Goal: Task Accomplishment & Management: Manage account settings

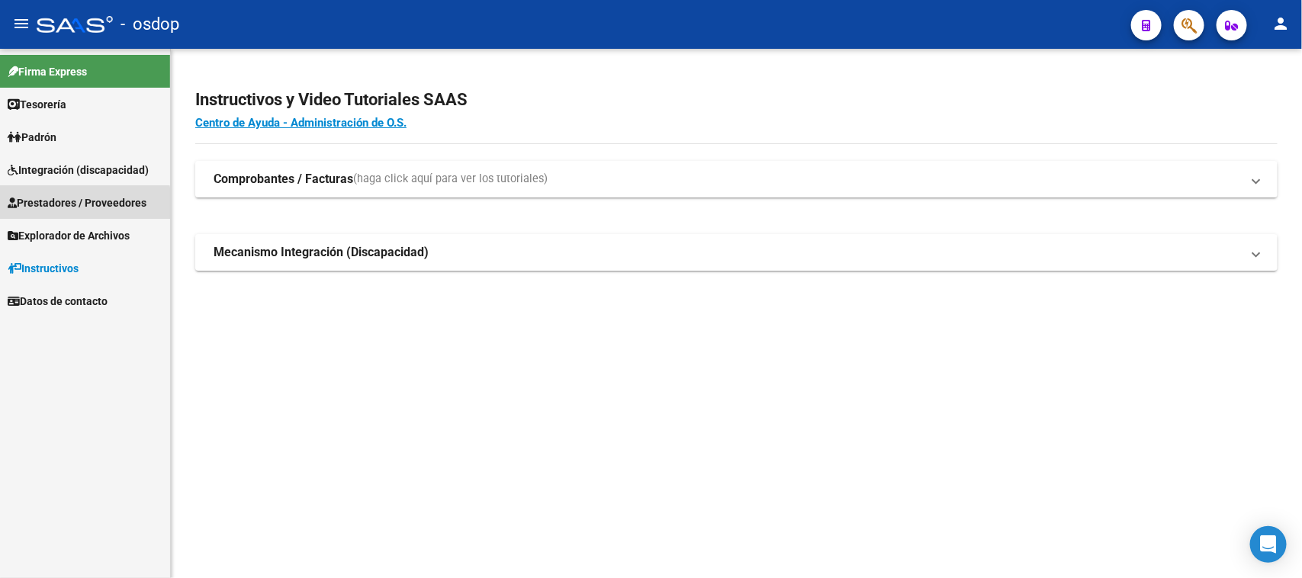
click at [85, 204] on span "Prestadores / Proveedores" at bounding box center [77, 202] width 139 height 17
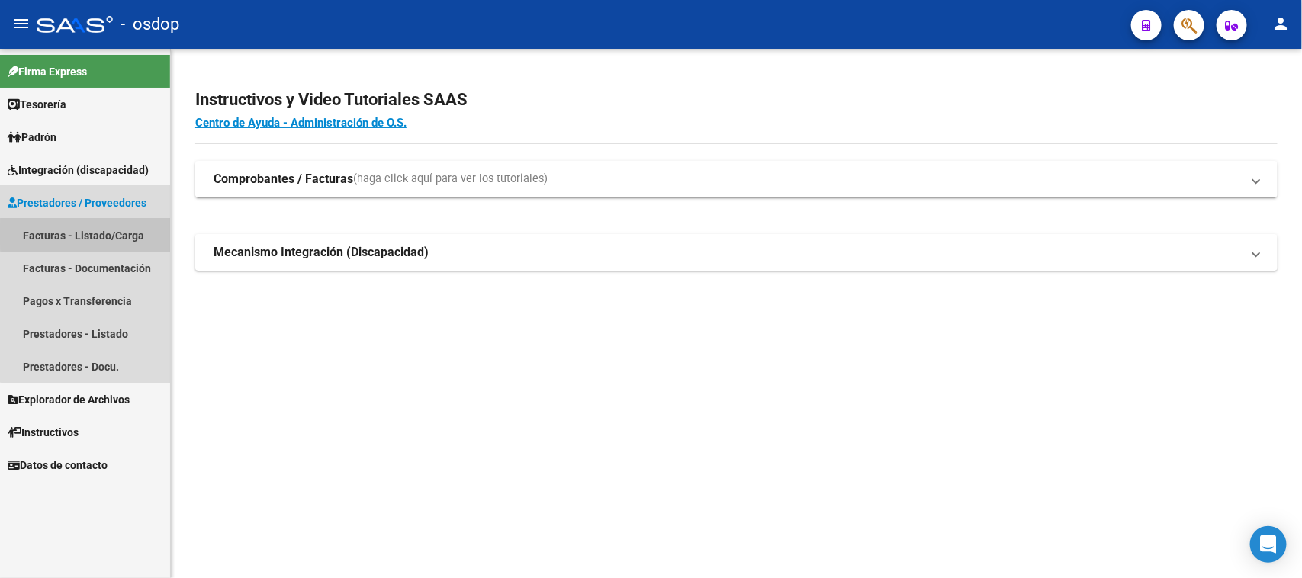
click at [89, 233] on link "Facturas - Listado/Carga" at bounding box center [85, 235] width 170 height 33
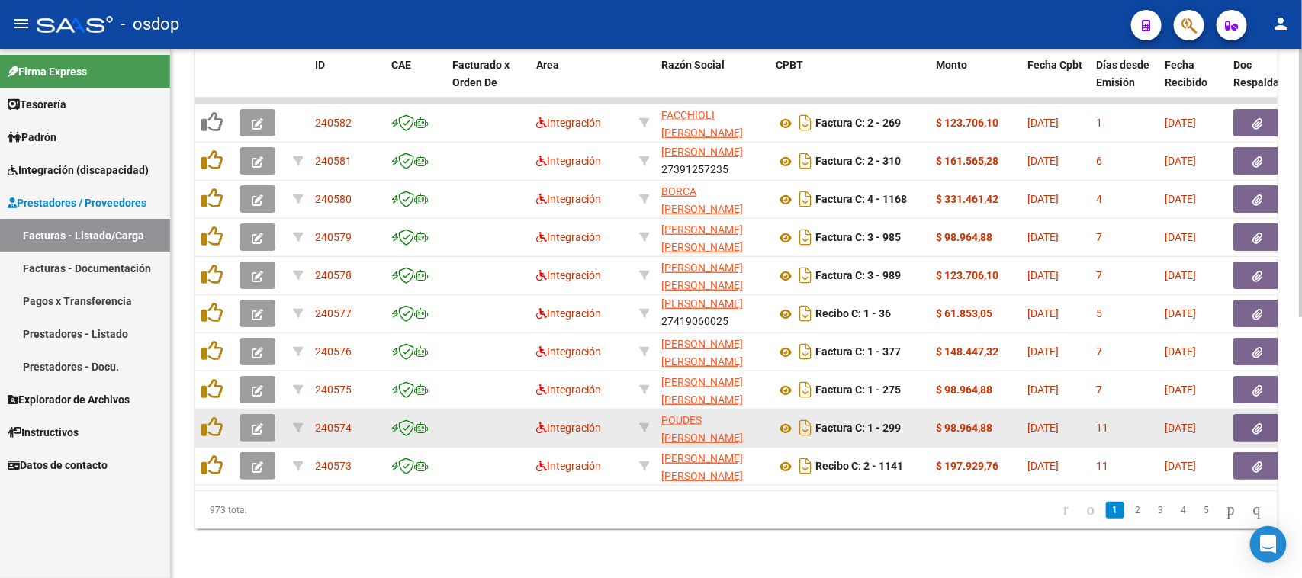
scroll to position [512, 0]
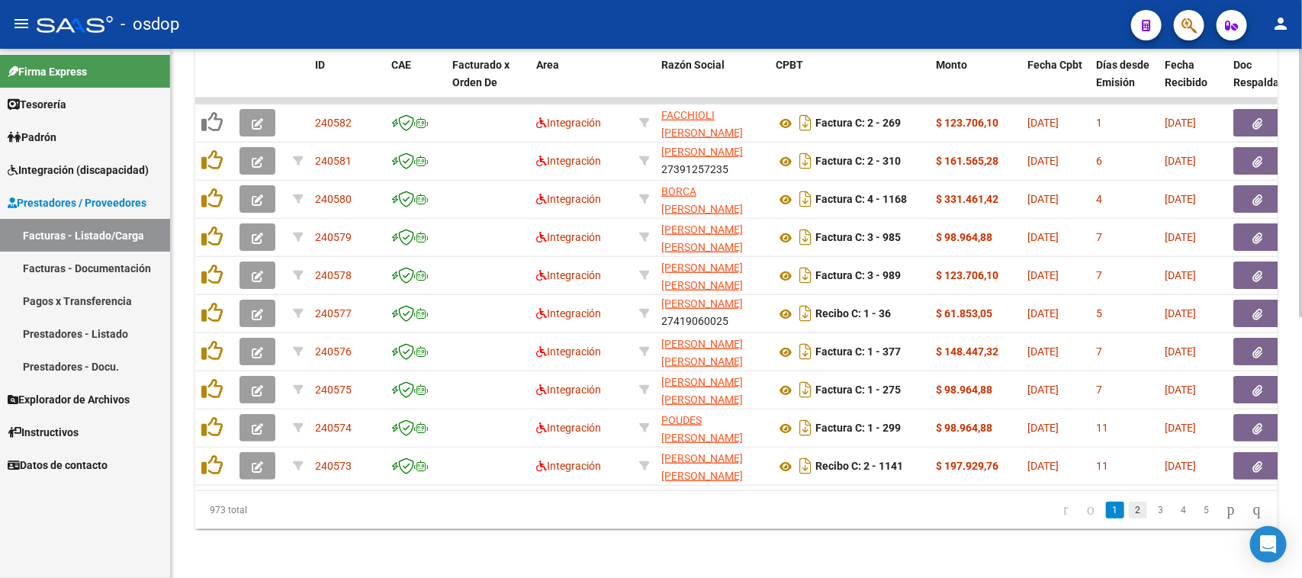
click at [1129, 515] on link "2" at bounding box center [1138, 510] width 18 height 17
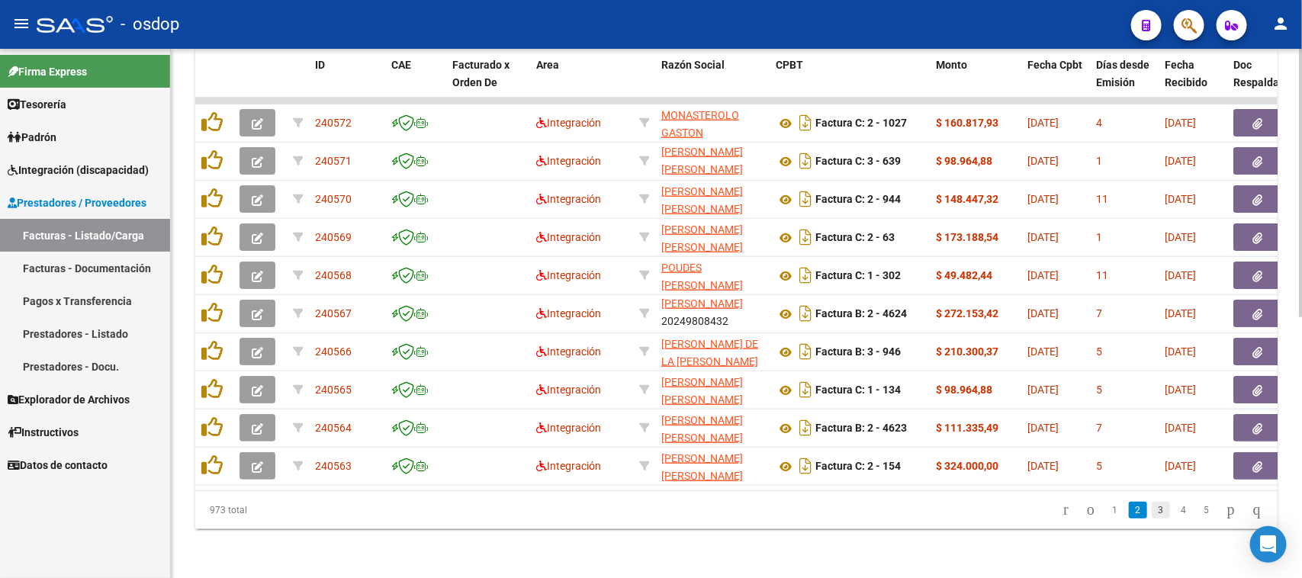
click at [1152, 511] on link "3" at bounding box center [1161, 510] width 18 height 17
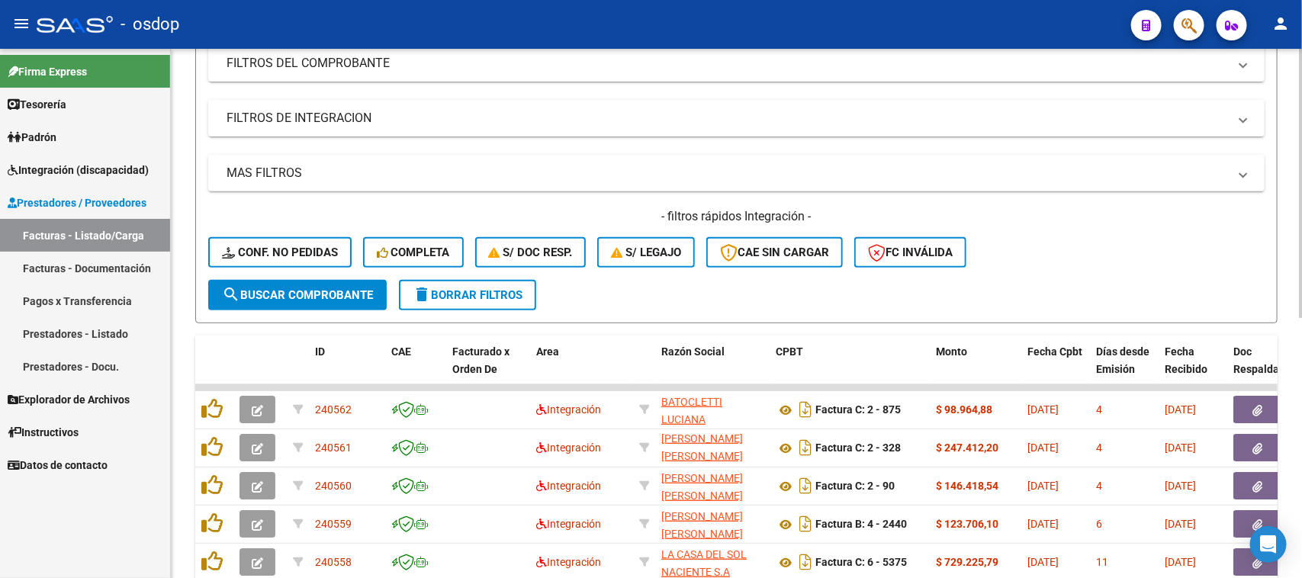
scroll to position [131, 0]
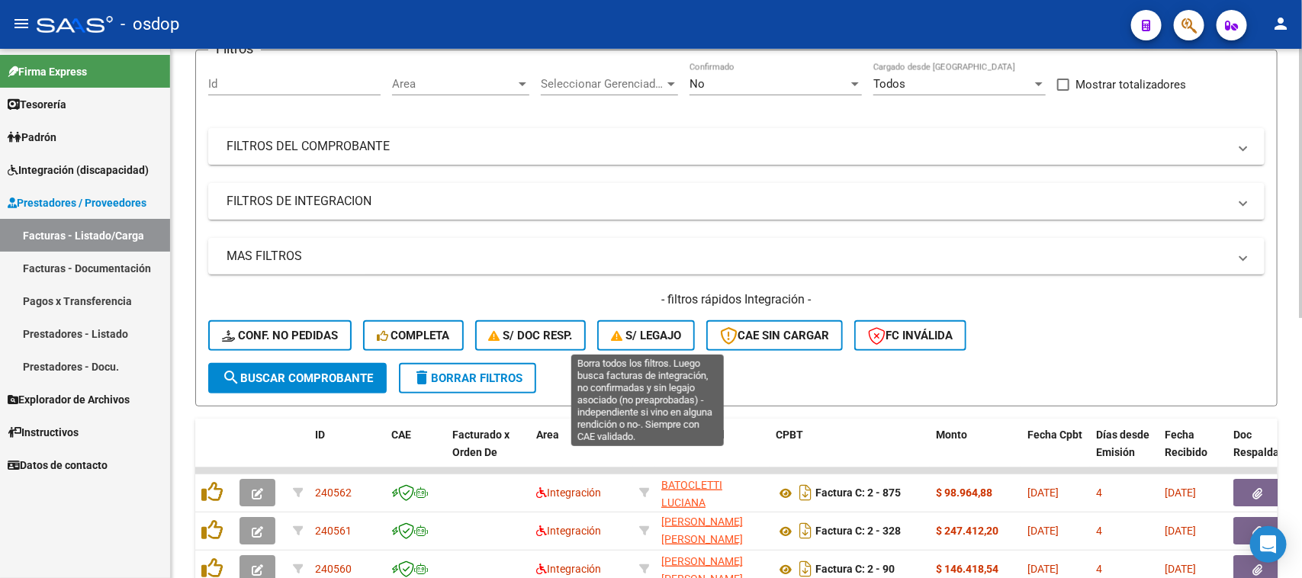
click at [670, 347] on button "S/ legajo" at bounding box center [646, 335] width 98 height 31
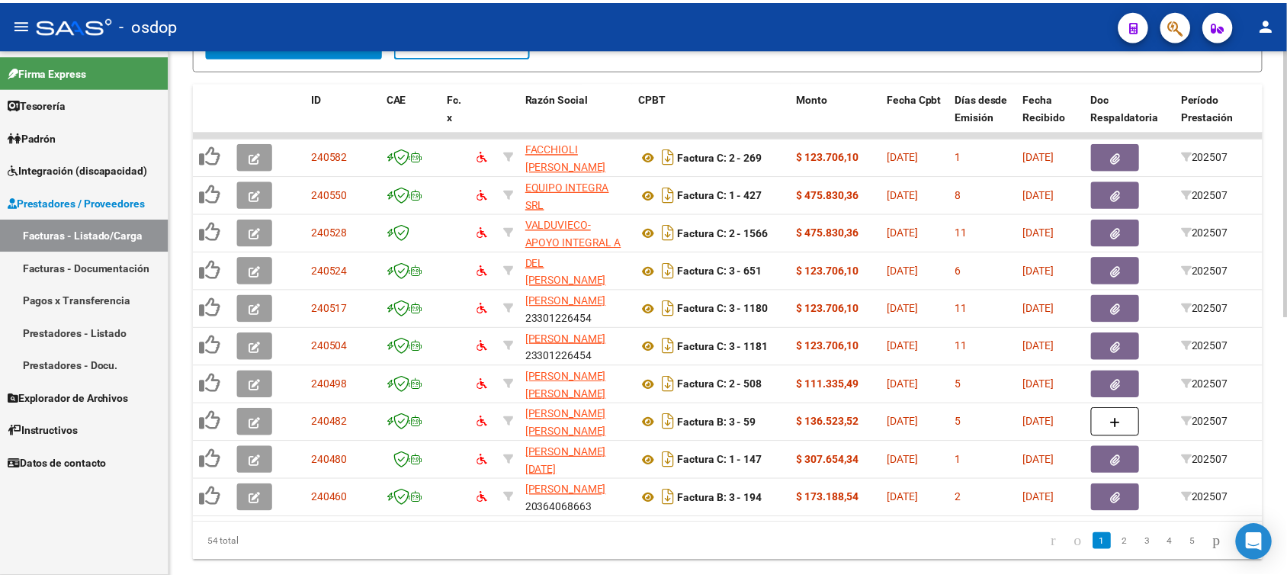
scroll to position [512, 0]
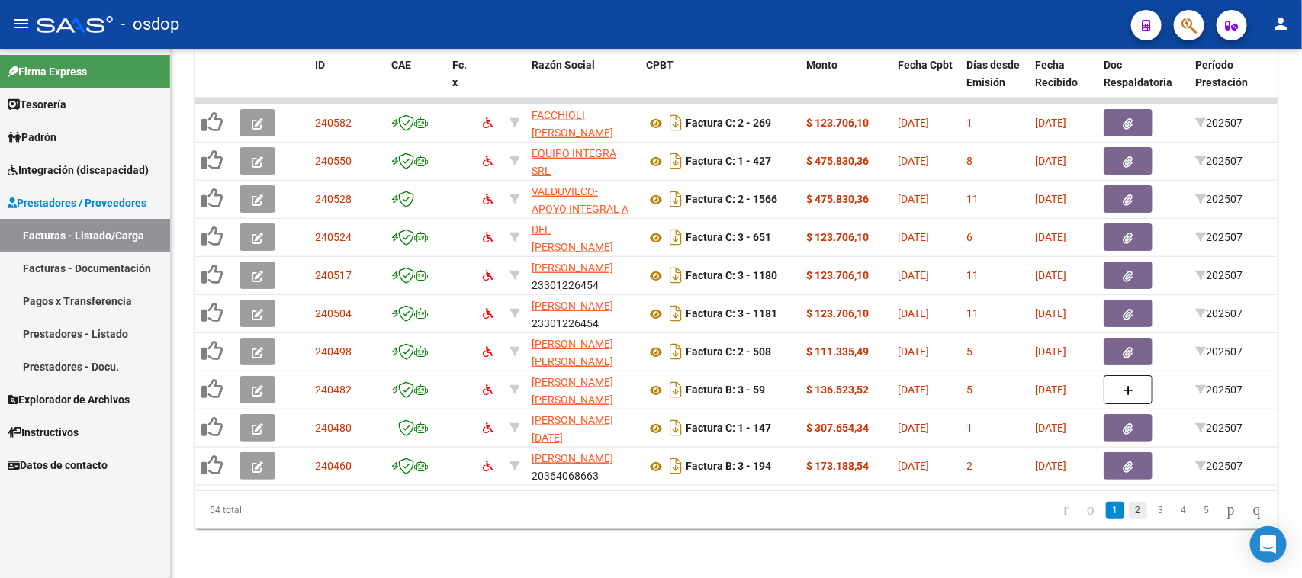
click at [1129, 515] on link "2" at bounding box center [1138, 510] width 18 height 17
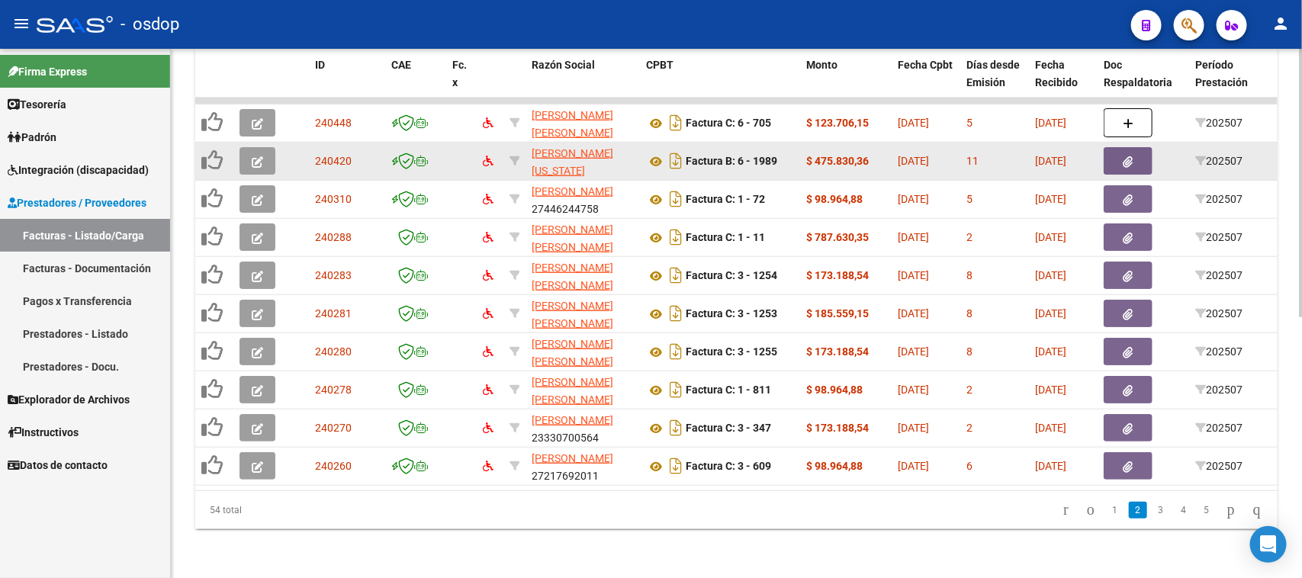
click at [259, 156] on icon "button" at bounding box center [257, 161] width 11 height 11
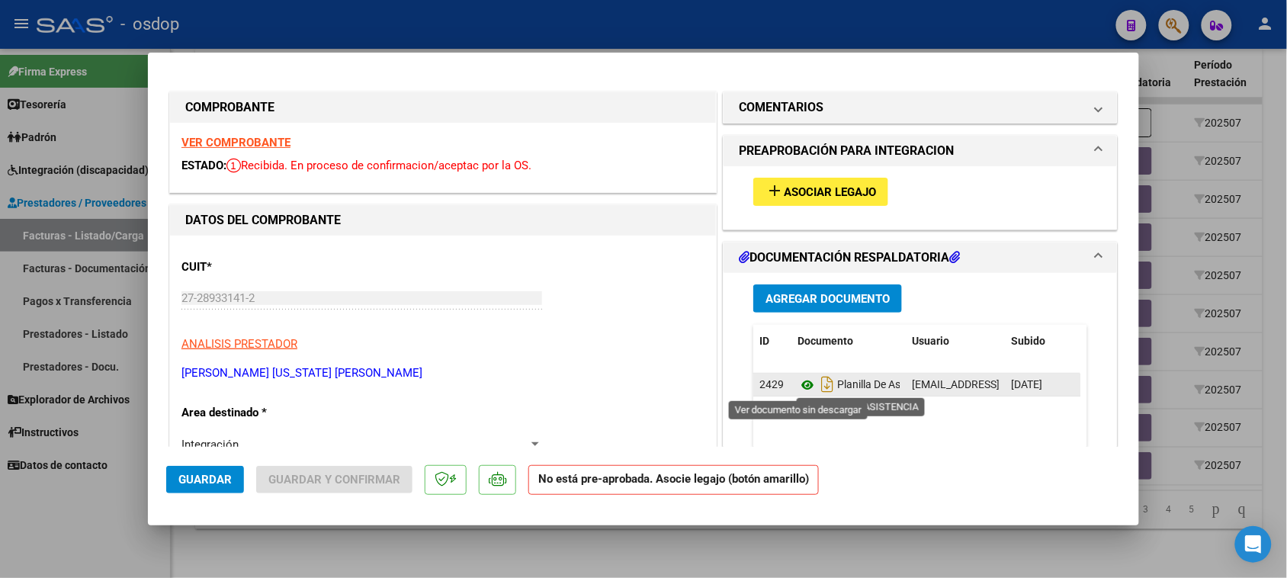
click at [798, 386] on icon at bounding box center [808, 385] width 20 height 18
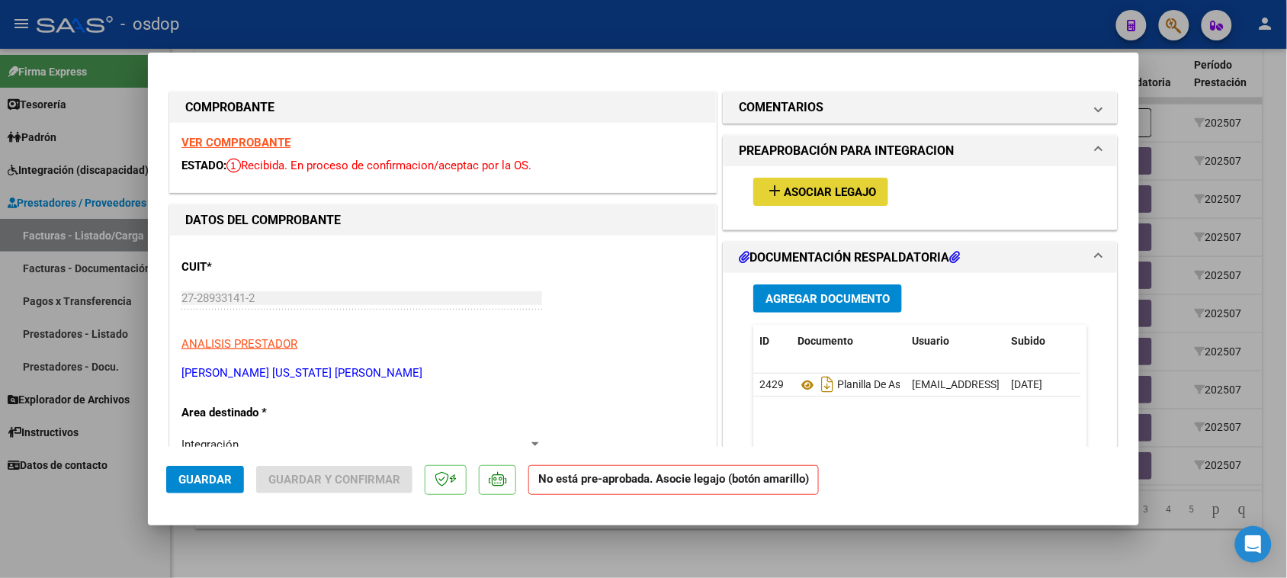
click at [829, 185] on span "Asociar Legajo" at bounding box center [830, 192] width 92 height 14
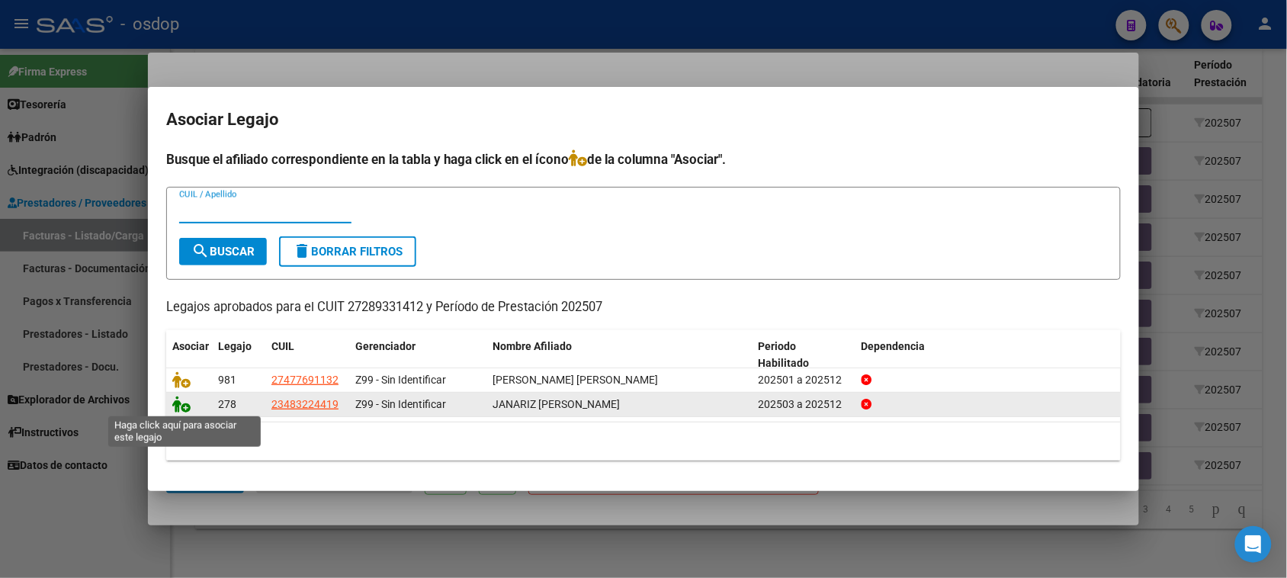
click at [178, 404] on icon at bounding box center [181, 404] width 18 height 17
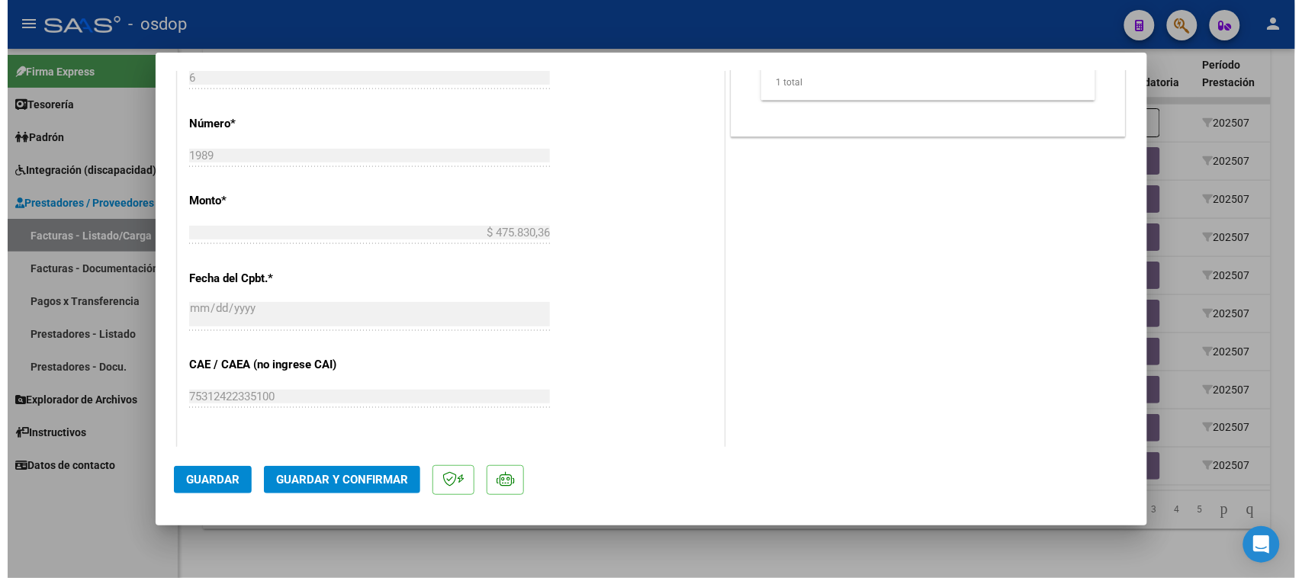
scroll to position [763, 0]
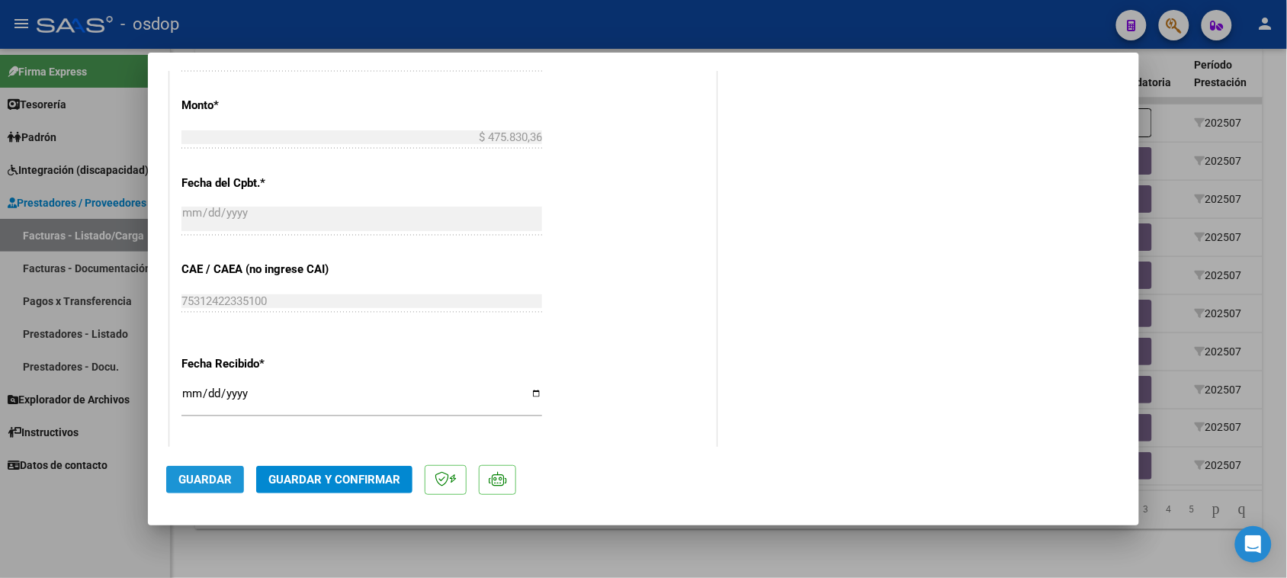
click at [199, 485] on span "Guardar" at bounding box center [204, 480] width 53 height 14
click at [207, 484] on span "Guardar" at bounding box center [204, 480] width 53 height 14
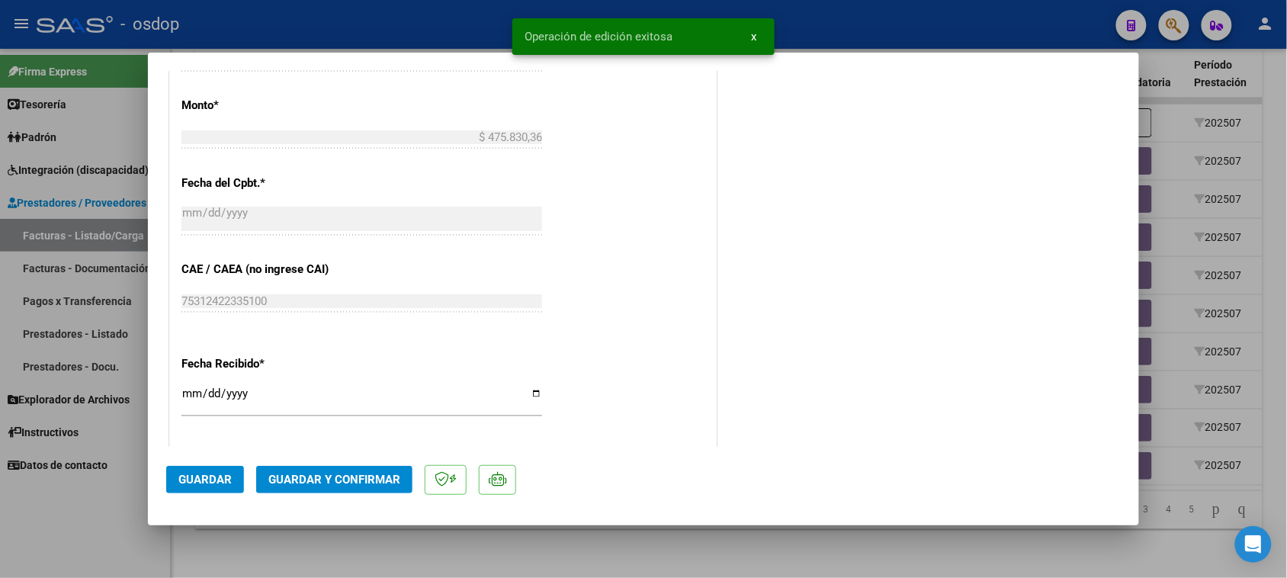
click at [627, 570] on div at bounding box center [643, 289] width 1287 height 578
